Goal: Task Accomplishment & Management: Manage account settings

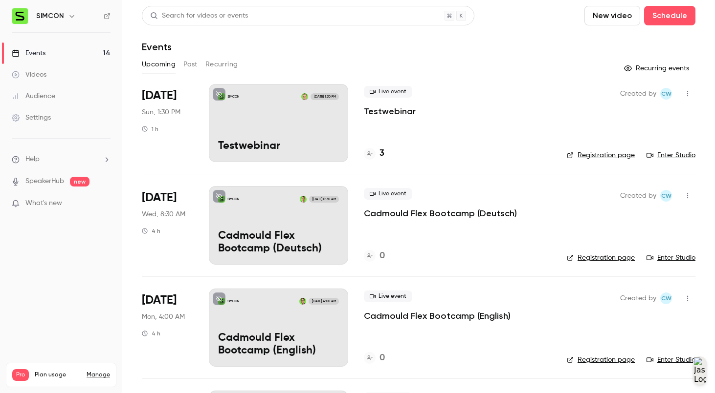
click at [621, 95] on icon "button" at bounding box center [687, 93] width 8 height 7
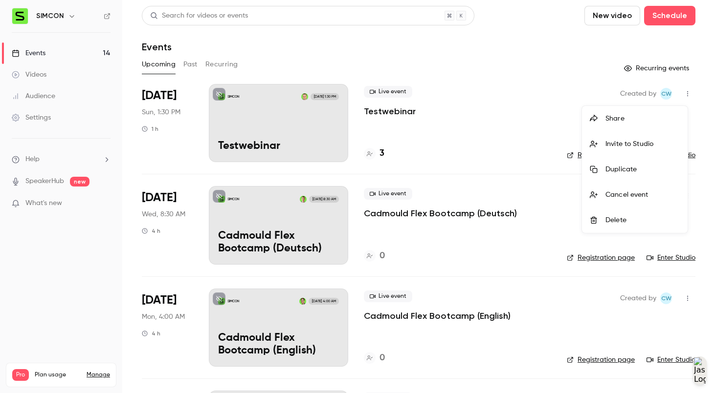
click at [621, 211] on li "Delete" at bounding box center [635, 220] width 106 height 25
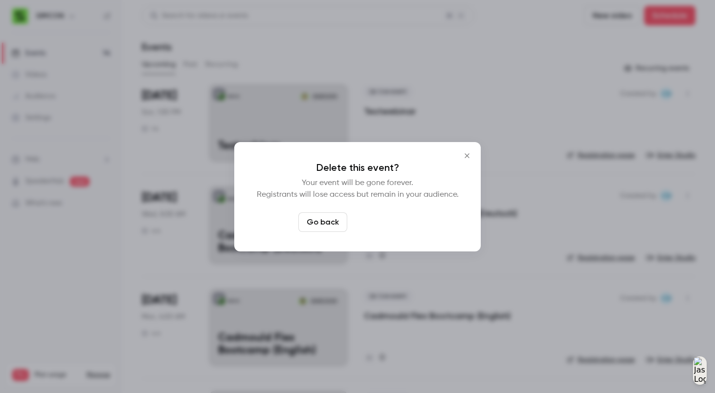
click at [390, 217] on button "Delete event" at bounding box center [383, 223] width 65 height 20
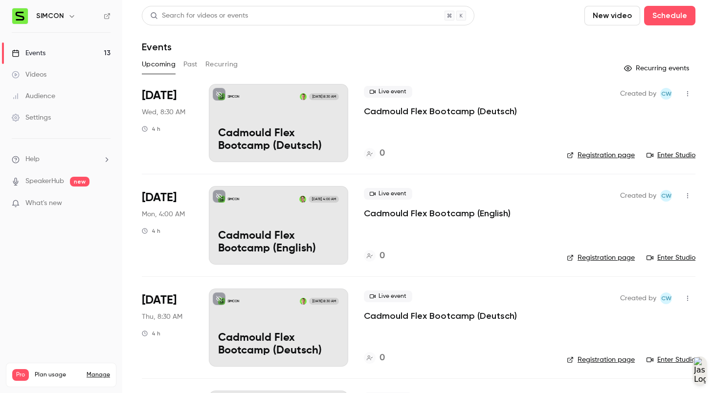
click at [35, 115] on div "Settings" at bounding box center [31, 118] width 39 height 10
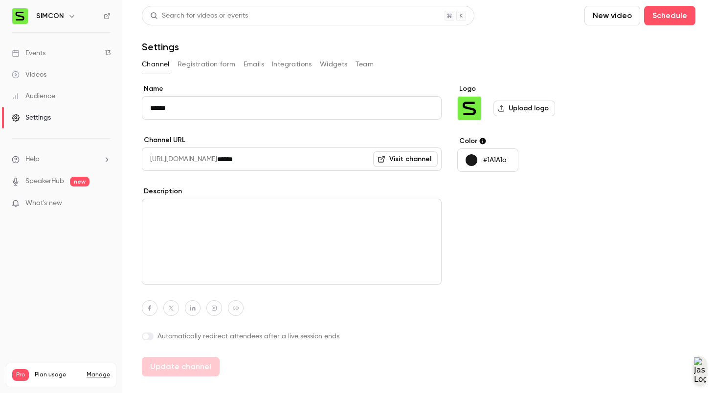
click at [293, 66] on button "Integrations" at bounding box center [292, 65] width 40 height 16
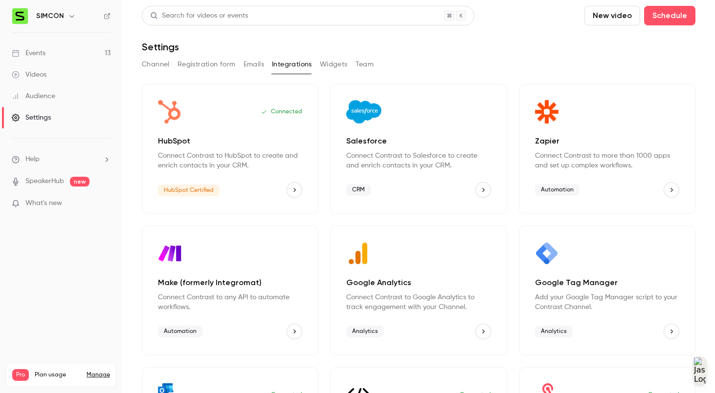
scroll to position [110, 0]
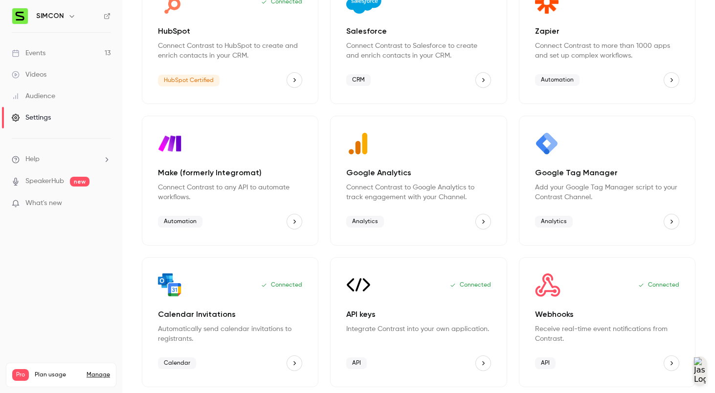
click at [397, 307] on div "Connected API keys Integrate Contrast into your own application. API" at bounding box center [418, 323] width 176 height 130
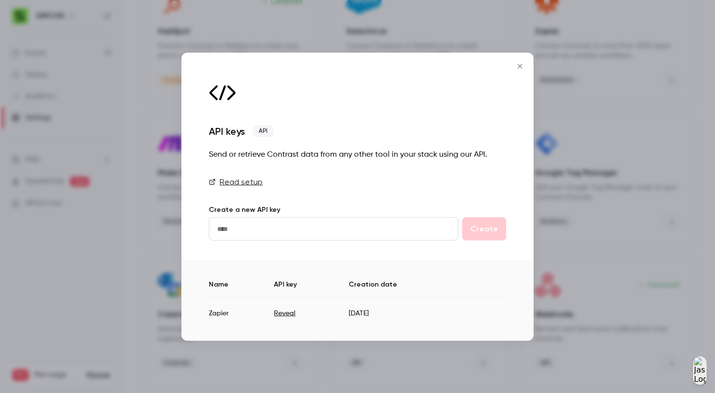
click at [325, 231] on input "text" at bounding box center [333, 228] width 249 height 23
type input "*******"
click at [476, 238] on button "Create" at bounding box center [484, 228] width 44 height 23
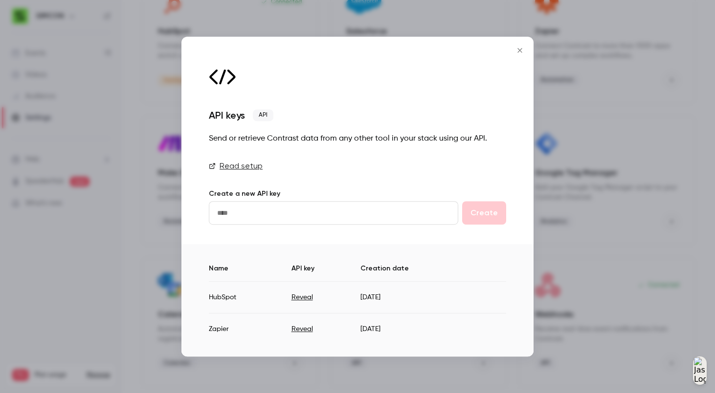
click at [304, 295] on button "Reveal" at bounding box center [302, 298] width 22 height 10
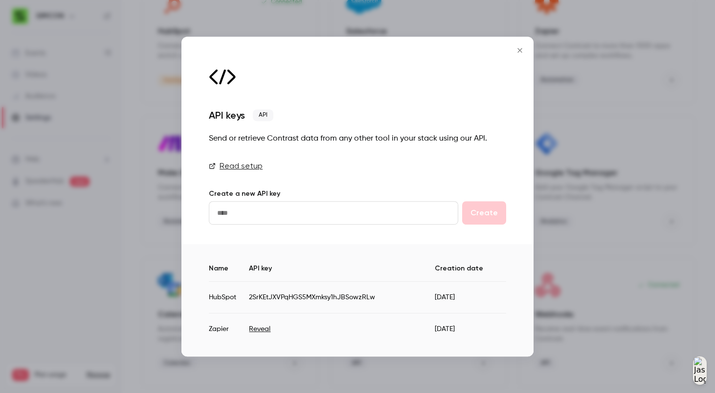
click at [316, 296] on td "2SrKEtJXVPqHGS5MXmksy1hJBSowzRLw" at bounding box center [342, 298] width 186 height 32
copy td "2SrKEtJXVPqHGS5MXmksy1hJBSowzRLw"
click at [242, 162] on link "Read setup" at bounding box center [357, 166] width 297 height 12
click at [519, 51] on icon "Close" at bounding box center [520, 50] width 12 height 8
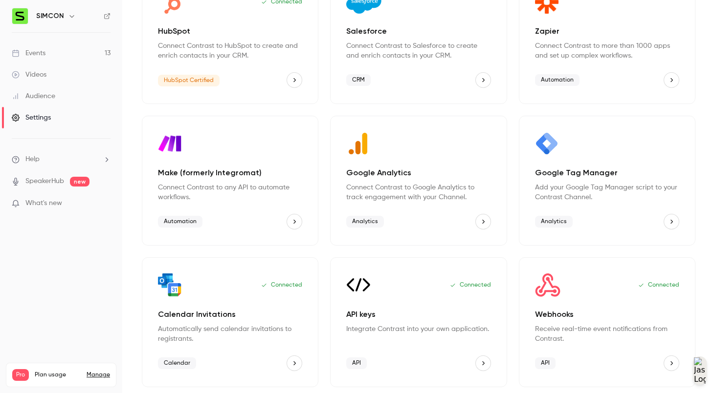
click at [604, 303] on div "Connected Webhooks Receive real-time event notifications from Contrast. API" at bounding box center [607, 323] width 176 height 130
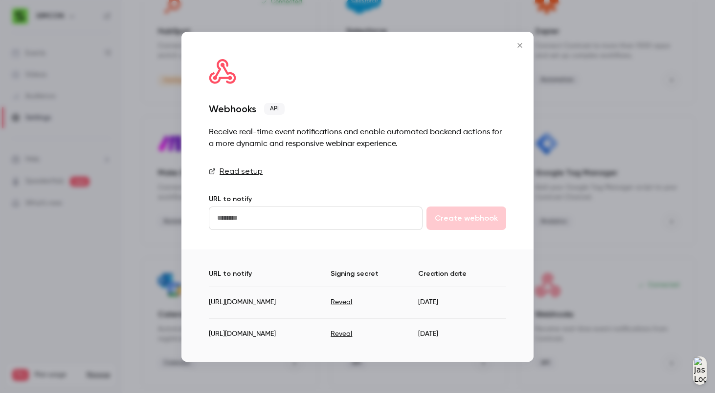
click at [519, 48] on icon "Close" at bounding box center [520, 46] width 12 height 8
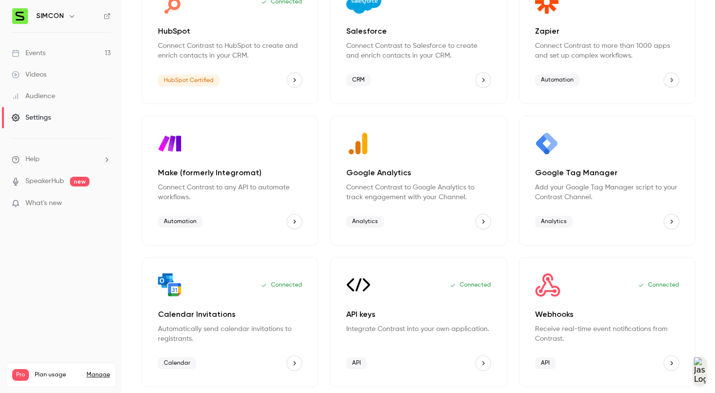
click at [385, 290] on div "Connected" at bounding box center [418, 285] width 144 height 23
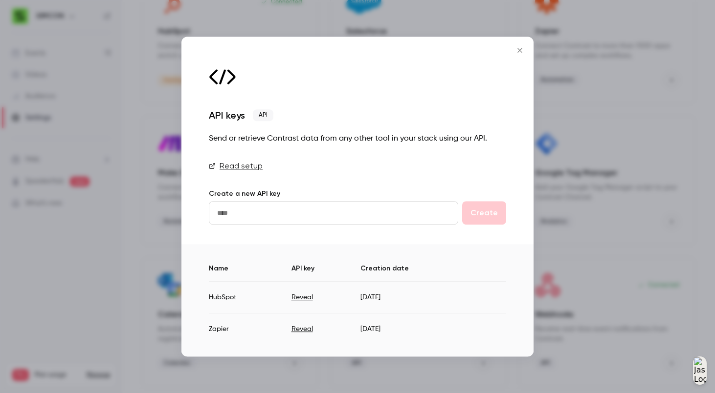
click at [239, 165] on link "Read setup" at bounding box center [357, 166] width 297 height 12
click at [506, 47] on div "API keys API Send or retrieve Contrast data from any other tool in your stack u…" at bounding box center [357, 141] width 352 height 208
click at [516, 50] on icon "Close" at bounding box center [520, 50] width 12 height 8
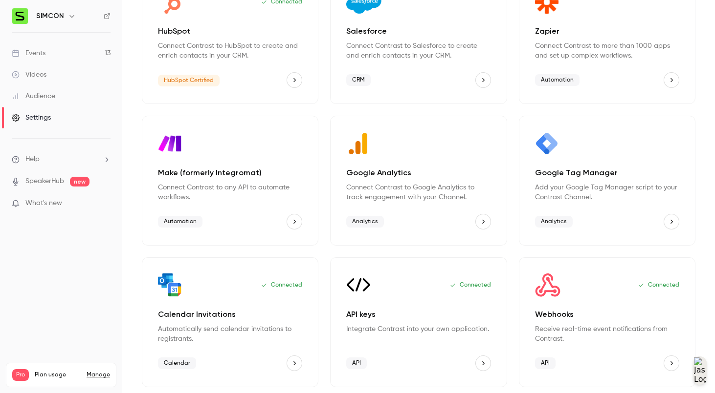
click at [20, 95] on div "Audience" at bounding box center [33, 96] width 43 height 10
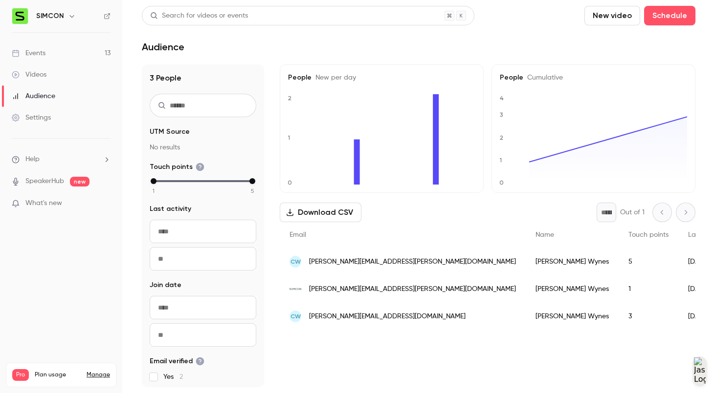
scroll to position [53, 0]
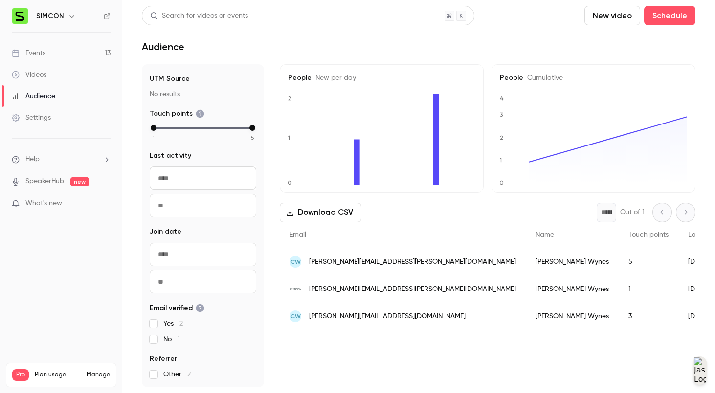
click at [50, 118] on div "Settings" at bounding box center [31, 118] width 39 height 10
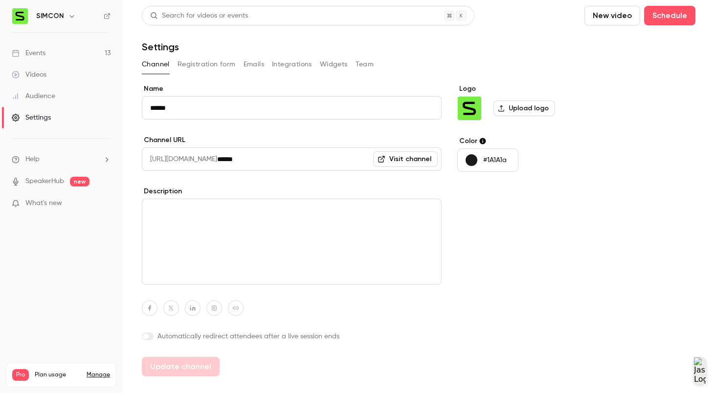
click at [293, 66] on button "Integrations" at bounding box center [292, 65] width 40 height 16
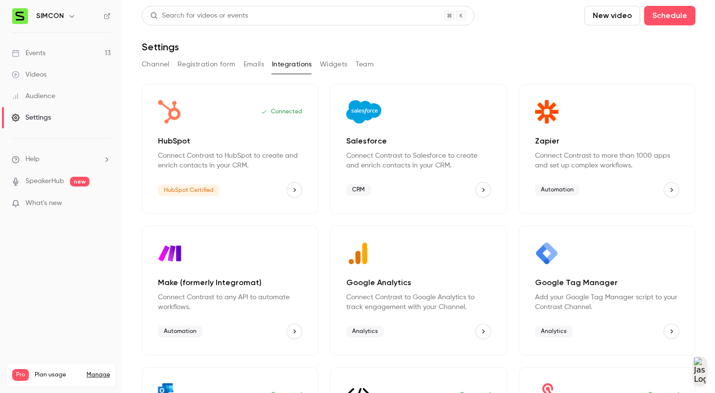
click at [287, 191] on button "HubSpot" at bounding box center [294, 190] width 16 height 16
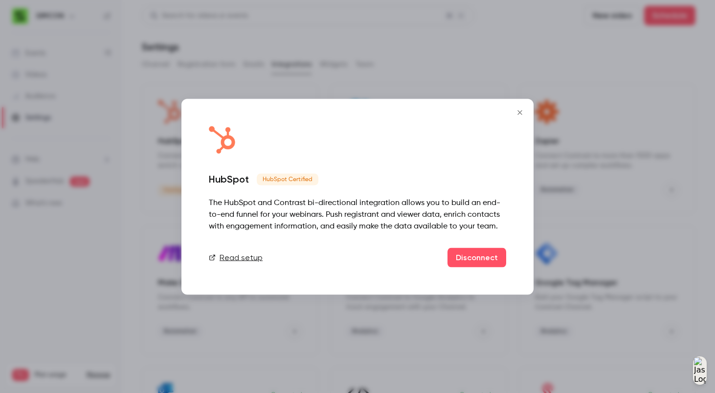
click at [231, 260] on link "Read setup" at bounding box center [236, 258] width 54 height 12
click at [509, 106] on div "HubSpot HubSpot Certified The HubSpot and Contrast bi-directional integration a…" at bounding box center [357, 197] width 352 height 196
click at [514, 109] on icon "Close" at bounding box center [520, 112] width 12 height 8
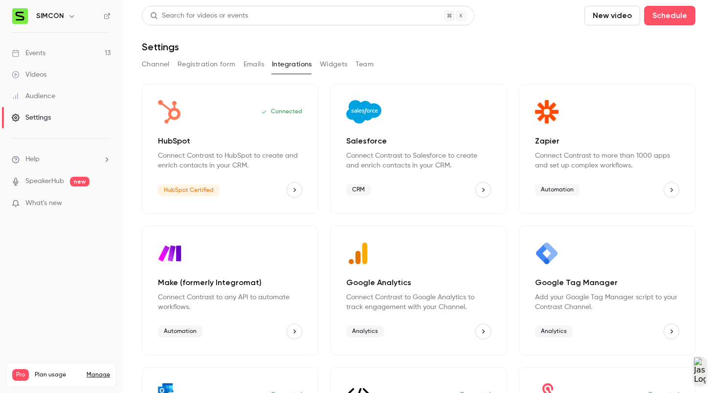
click at [43, 127] on link "Settings" at bounding box center [61, 118] width 122 height 22
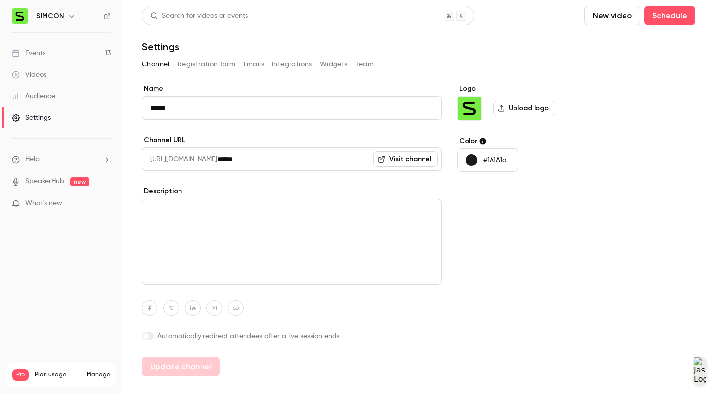
click at [324, 65] on button "Widgets" at bounding box center [334, 65] width 28 height 16
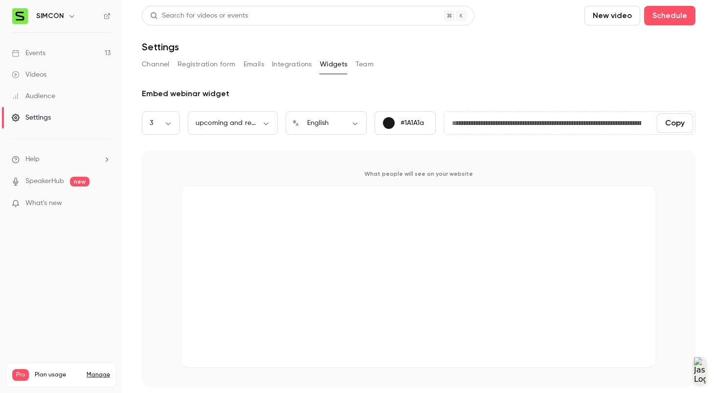
click at [239, 63] on div "Channel Registration form Emails Integrations Widgets Team" at bounding box center [418, 65] width 553 height 16
click at [254, 65] on button "Emails" at bounding box center [253, 65] width 21 height 16
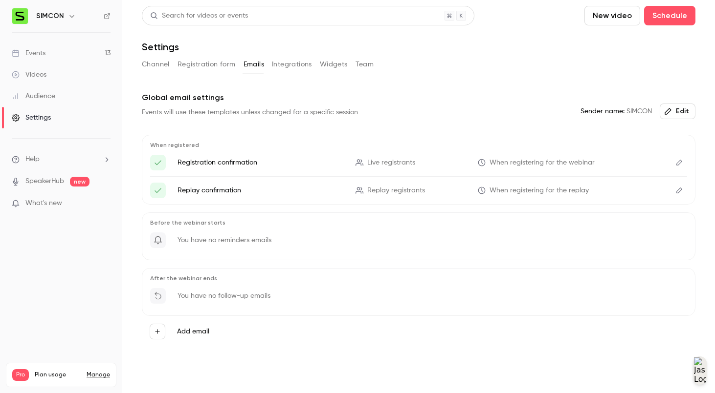
click at [217, 161] on p "Registration confirmation" at bounding box center [260, 163] width 166 height 10
click at [621, 160] on icon "Edit" at bounding box center [679, 162] width 8 height 7
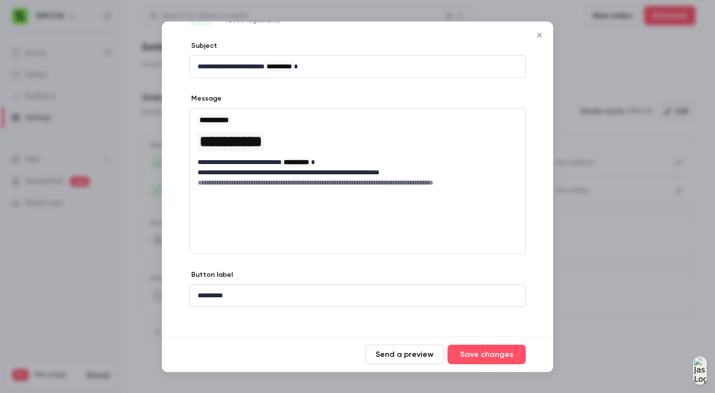
scroll to position [45, 0]
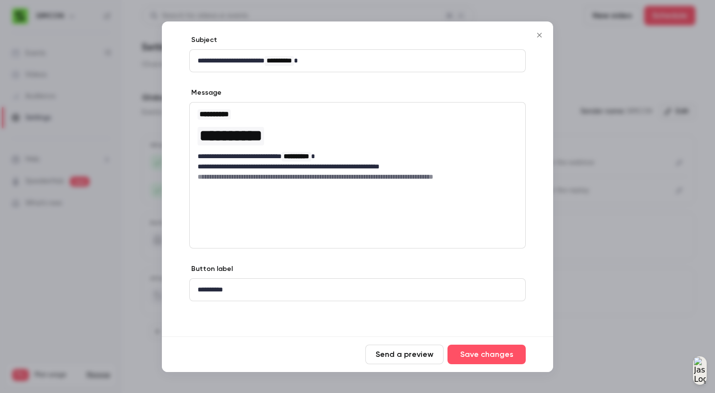
click at [373, 202] on div "**********" at bounding box center [357, 175] width 336 height 147
click at [381, 167] on p "**********" at bounding box center [353, 167] width 312 height 10
click at [478, 93] on div "Message" at bounding box center [357, 94] width 336 height 12
drag, startPoint x: 473, startPoint y: 94, endPoint x: 466, endPoint y: 92, distance: 7.5
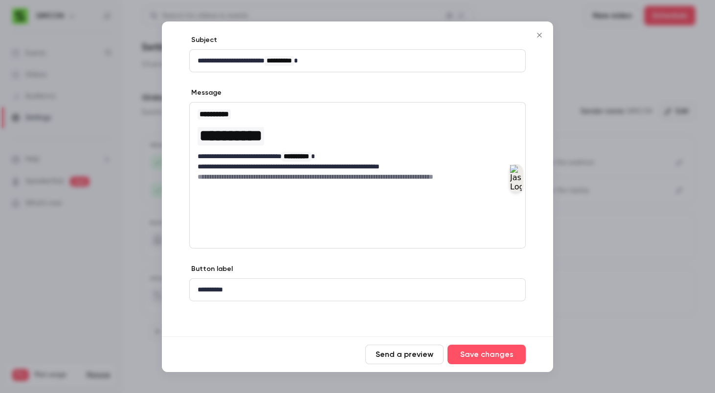
click at [466, 92] on div "Message" at bounding box center [357, 94] width 336 height 12
click at [536, 35] on icon "Close" at bounding box center [539, 35] width 12 height 8
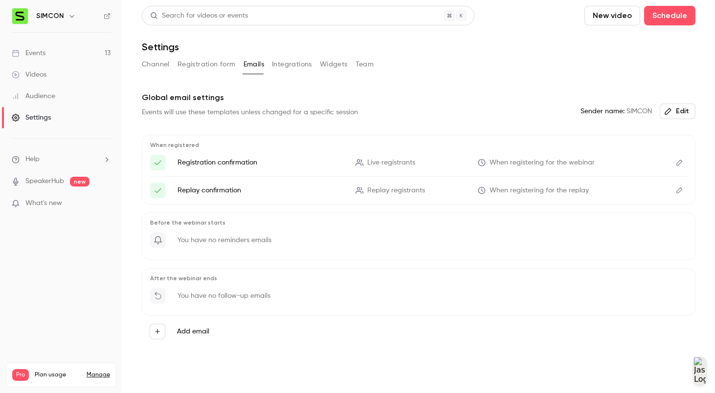
click at [227, 166] on p "Registration confirmation" at bounding box center [260, 163] width 166 height 10
click at [621, 162] on icon "Edit" at bounding box center [679, 162] width 8 height 7
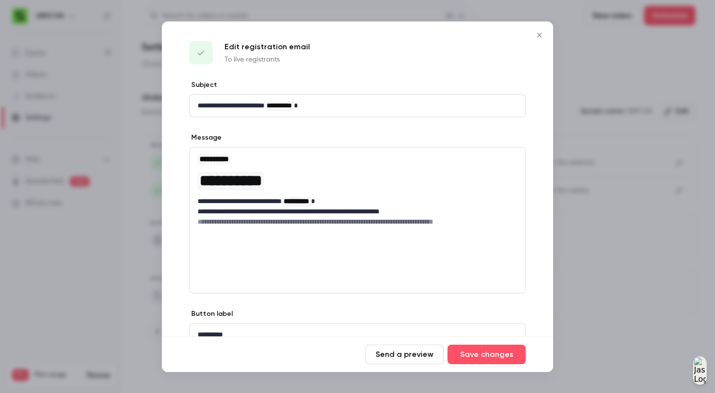
click at [326, 187] on h1 "**********" at bounding box center [357, 180] width 320 height 23
click at [262, 181] on span "**********" at bounding box center [230, 181] width 63 height 16
click at [378, 176] on h1 "**********" at bounding box center [357, 180] width 320 height 23
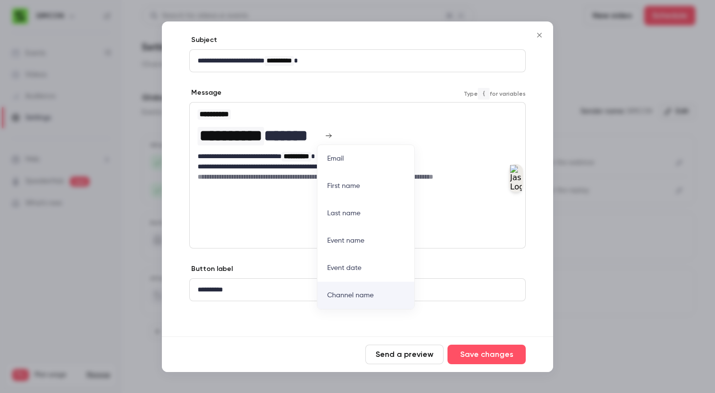
drag, startPoint x: 328, startPoint y: 157, endPoint x: 405, endPoint y: 312, distance: 172.2
click at [405, 312] on div "**********" at bounding box center [357, 186] width 391 height 302
click at [336, 135] on h1 "**********" at bounding box center [353, 135] width 312 height 23
drag, startPoint x: 361, startPoint y: 134, endPoint x: 183, endPoint y: 135, distance: 177.9
click at [183, 135] on div "**********" at bounding box center [357, 186] width 391 height 302
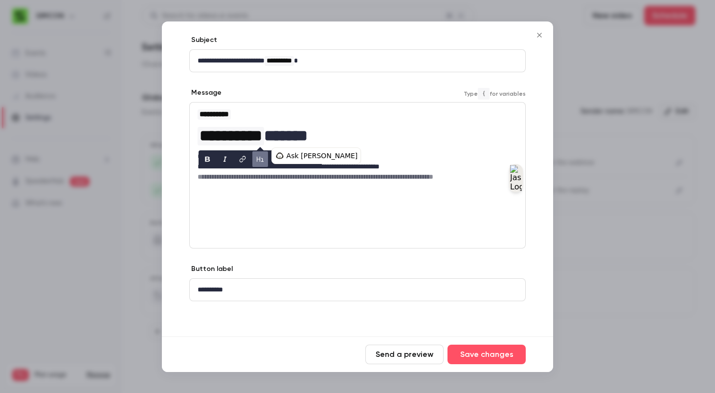
click at [348, 142] on h1 "**********" at bounding box center [353, 135] width 312 height 23
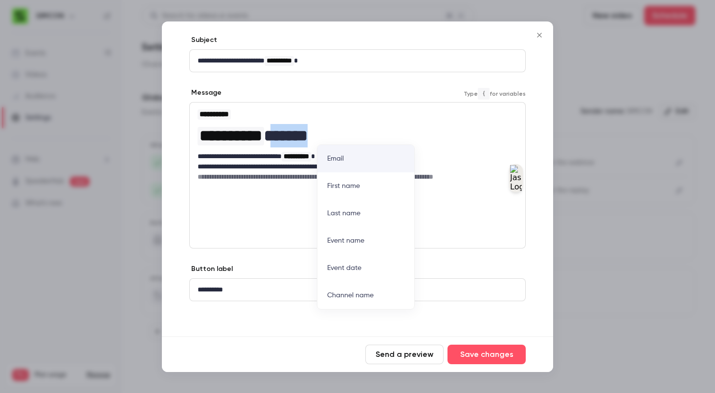
drag, startPoint x: 328, startPoint y: 136, endPoint x: 290, endPoint y: 138, distance: 37.7
click at [290, 138] on h1 "**********" at bounding box center [353, 135] width 312 height 23
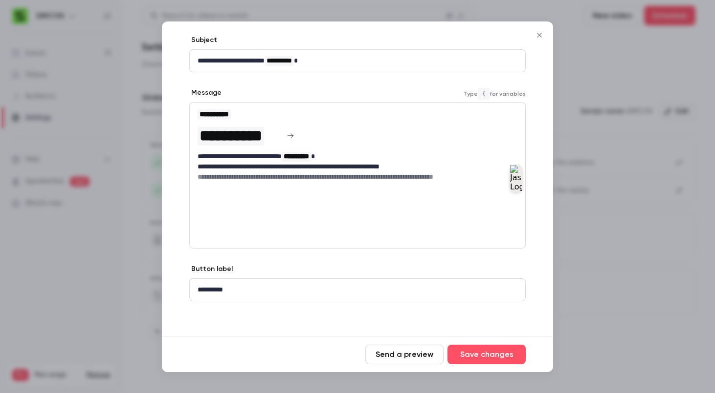
click at [376, 255] on div "**********" at bounding box center [357, 186] width 391 height 302
click at [539, 35] on icon "Close" at bounding box center [539, 35] width 4 height 4
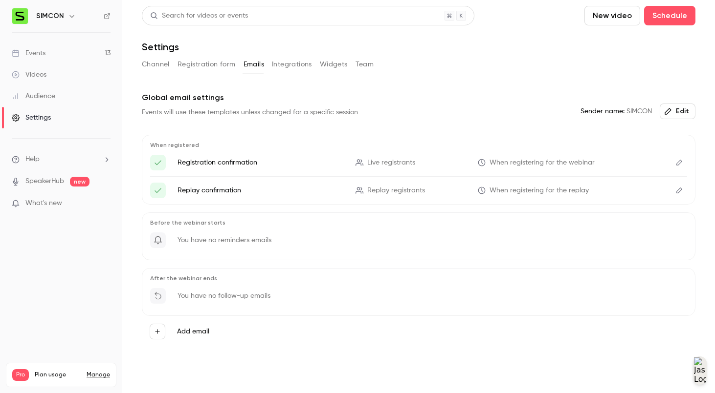
click at [161, 65] on button "Channel" at bounding box center [156, 65] width 28 height 16
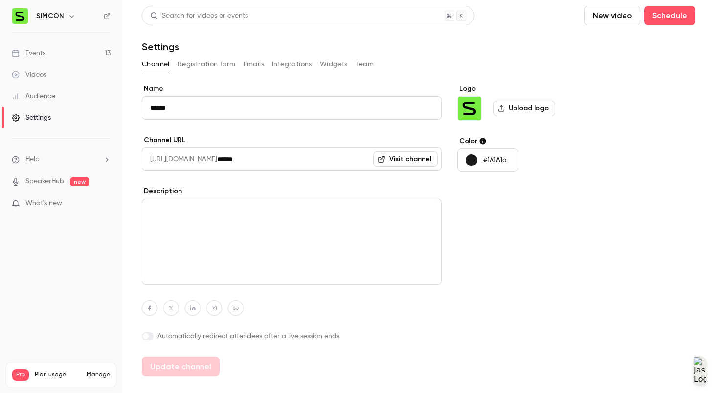
click at [527, 281] on div "Logo Upload logo Color #1A1A1a" at bounding box center [532, 230] width 150 height 293
click at [621, 152] on div "Name ****** Channel URL [URL][DOMAIN_NAME] ****** Visit channel Description Aut…" at bounding box center [418, 230] width 553 height 293
click at [69, 91] on link "Audience" at bounding box center [61, 97] width 122 height 22
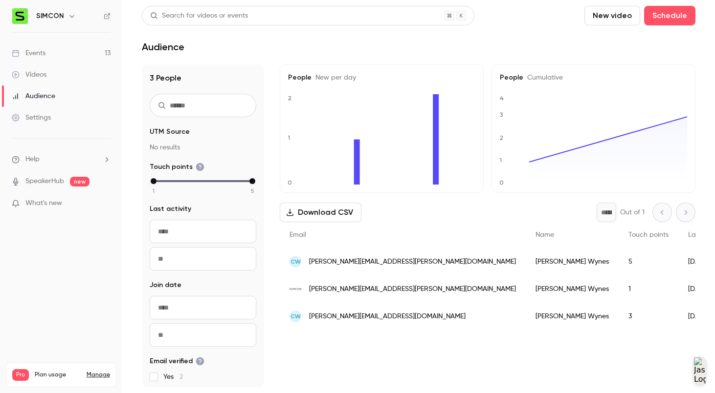
click at [70, 72] on link "Videos" at bounding box center [61, 75] width 122 height 22
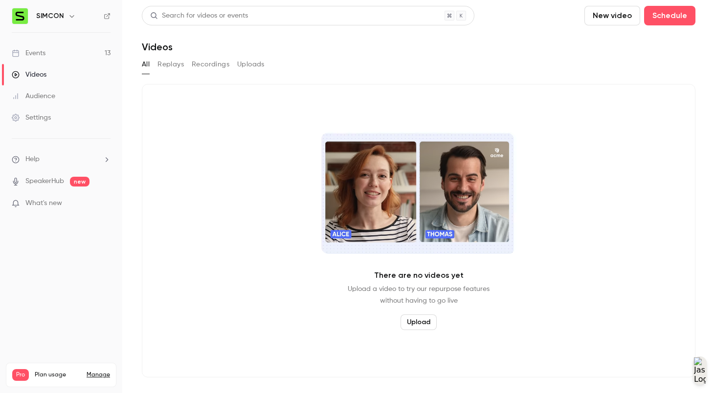
click at [67, 58] on link "Events 13" at bounding box center [61, 54] width 122 height 22
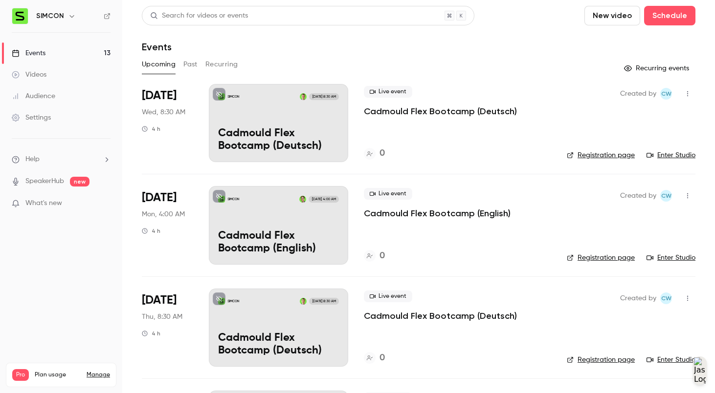
click at [187, 66] on button "Past" at bounding box center [190, 65] width 14 height 16
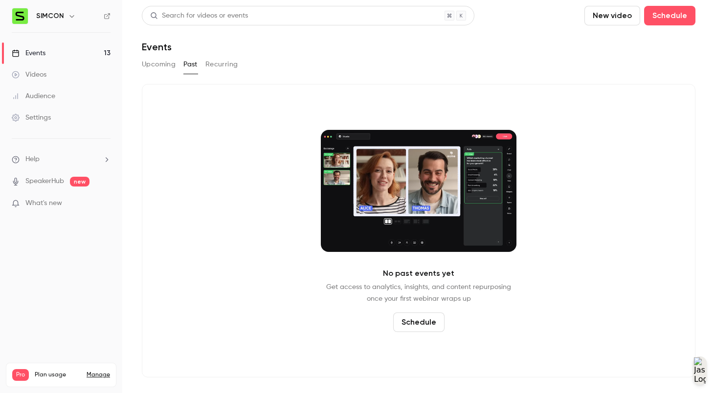
click at [209, 64] on button "Recurring" at bounding box center [221, 65] width 33 height 16
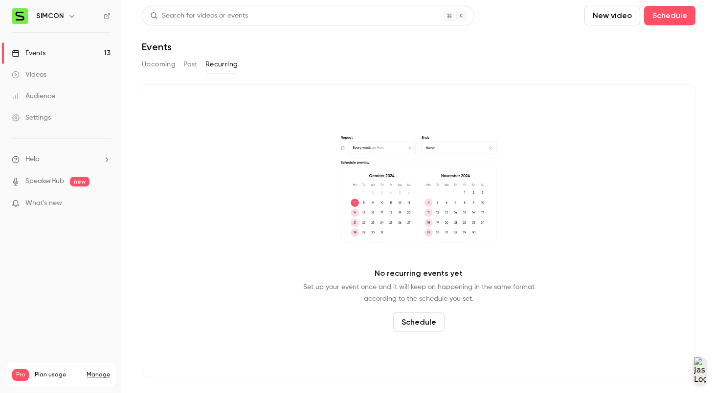
click at [163, 64] on button "Upcoming" at bounding box center [159, 65] width 34 height 16
